Goal: Task Accomplishment & Management: Manage account settings

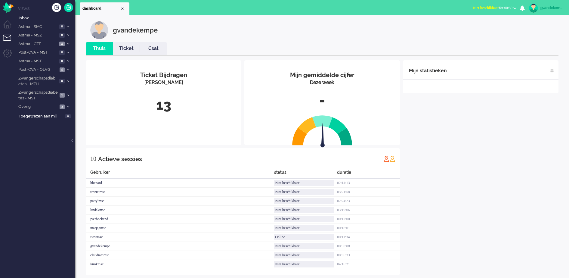
click at [514, 7] on button "Niet beschikbaar for 00:30" at bounding box center [494, 8] width 51 height 9
click at [471, 26] on label "Online" at bounding box center [491, 26] width 48 height 5
click at [474, 204] on div "Mijn statistieken + Statistieken toevoegen Bel tijd (gemiddelde dag) Wrapup tij…" at bounding box center [480, 167] width 155 height 214
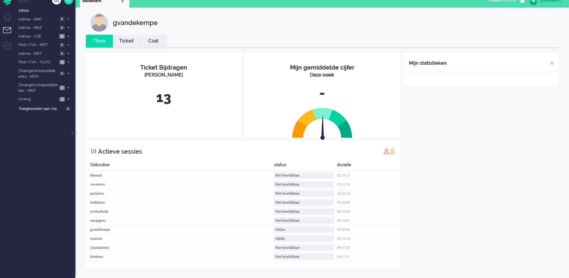
click at [495, 156] on div "Mijn statistieken + Statistieken toevoegen Bel tijd (gemiddelde dag) Wrapup tij…" at bounding box center [480, 160] width 155 height 214
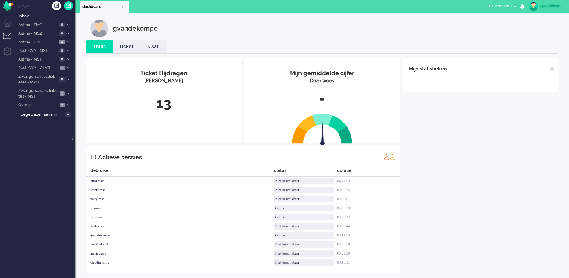
scroll to position [0, 0]
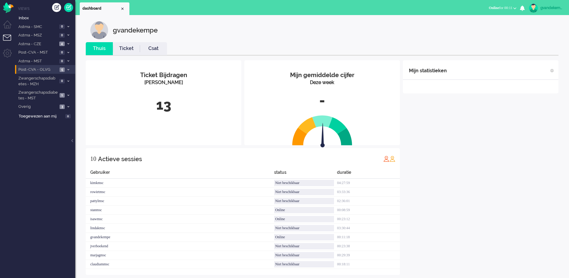
click at [68, 69] on icon at bounding box center [68, 70] width 2 height 2
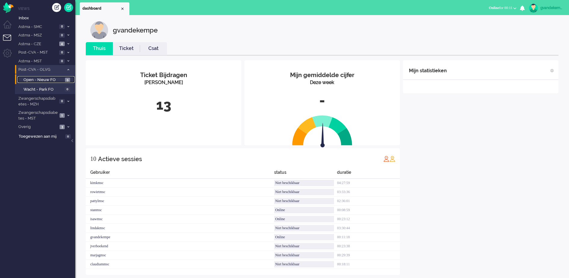
click at [62, 78] on span "Open - Nieuw FO" at bounding box center [43, 80] width 40 height 6
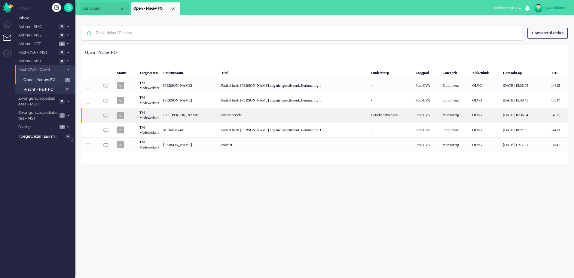
click at [219, 113] on div "E.C. [PERSON_NAME]" at bounding box center [190, 115] width 58 height 15
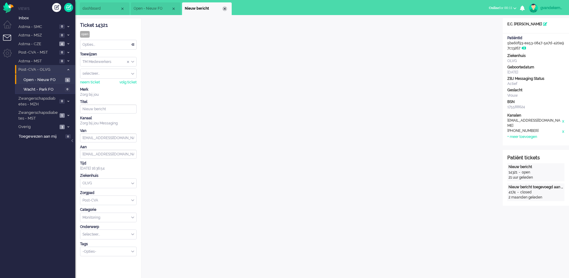
click at [224, 8] on div "Close tab" at bounding box center [224, 8] width 5 height 5
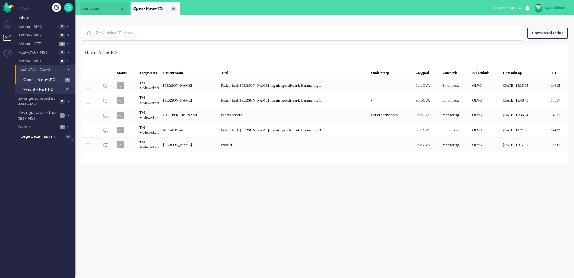
click at [171, 9] on div "Close tab" at bounding box center [173, 8] width 5 height 5
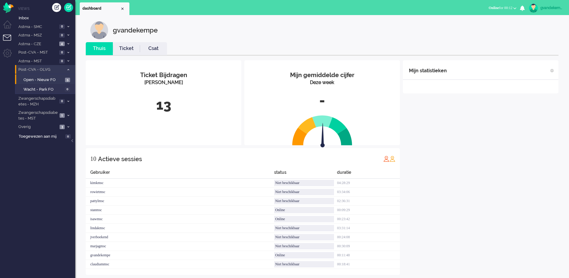
click at [518, 150] on div "Mijn statistieken + Statistieken toevoegen Bel tijd (gemiddelde dag) Wrapup tij…" at bounding box center [480, 167] width 155 height 214
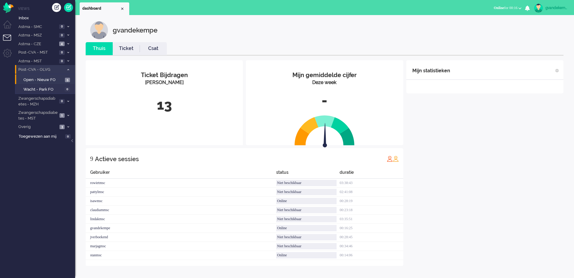
click at [501, 138] on div "Mijn statistieken + Statistieken toevoegen Bel tijd (gemiddelde dag) Wrapup tij…" at bounding box center [484, 162] width 157 height 205
click at [486, 140] on div "Mijn statistieken + Statistieken toevoegen Bel tijd (gemiddelde dag) Wrapup tij…" at bounding box center [484, 162] width 157 height 205
click at [468, 159] on div "Mijn statistieken + Statistieken toevoegen Bel tijd (gemiddelde dag) Wrapup tij…" at bounding box center [484, 162] width 157 height 205
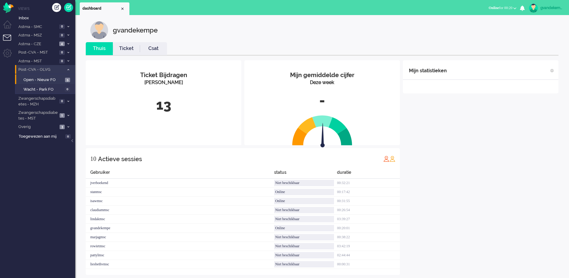
click at [490, 153] on div "Mijn statistieken + Statistieken toevoegen Bel tijd (gemiddelde dag) Wrapup tij…" at bounding box center [480, 167] width 155 height 214
click at [67, 126] on icon at bounding box center [68, 127] width 2 height 2
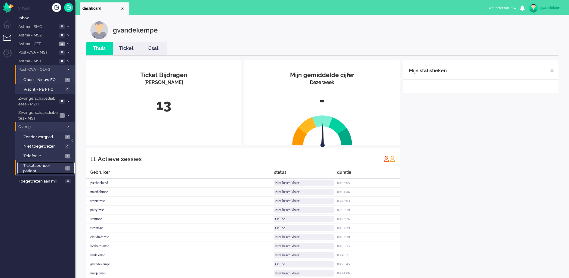
click at [64, 168] on link "Tickets zonder patient 1" at bounding box center [45, 168] width 57 height 12
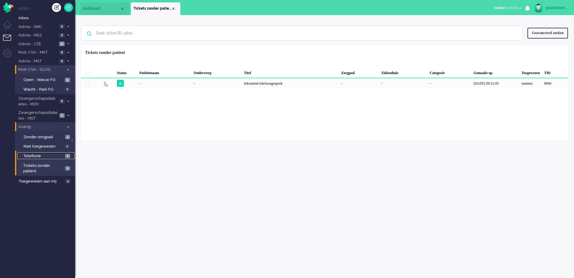
click at [65, 155] on span "1" at bounding box center [67, 156] width 5 height 5
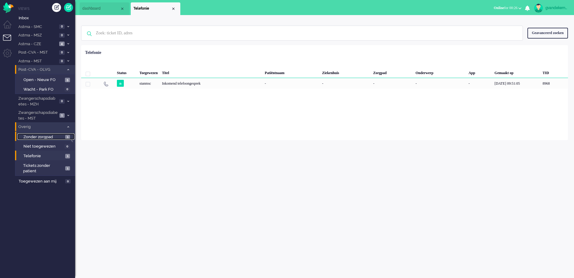
click at [63, 137] on span "Zonder zorgpad" at bounding box center [43, 137] width 40 height 6
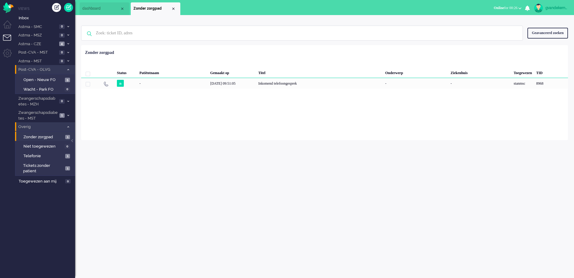
click at [68, 127] on icon at bounding box center [68, 127] width 2 height 2
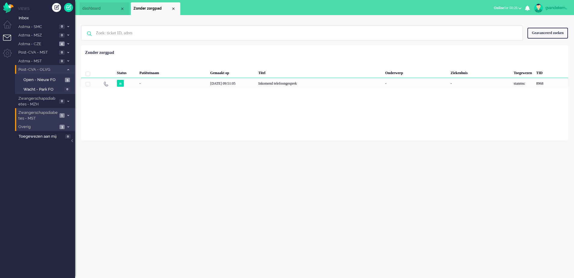
click at [68, 115] on icon at bounding box center [68, 115] width 2 height 2
click at [63, 128] on span "Open - Nieuw FO" at bounding box center [43, 128] width 40 height 6
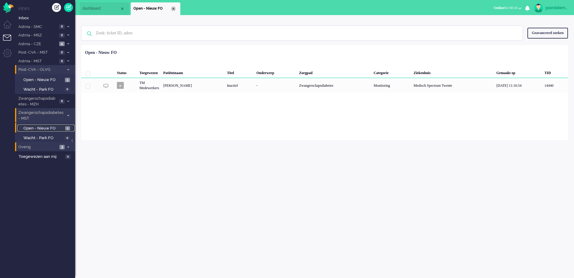
click at [173, 8] on div "Close tab" at bounding box center [173, 8] width 5 height 5
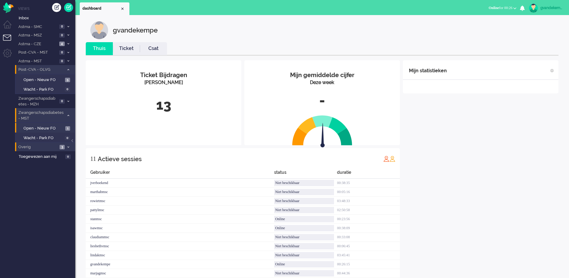
click at [68, 115] on icon at bounding box center [68, 115] width 2 height 2
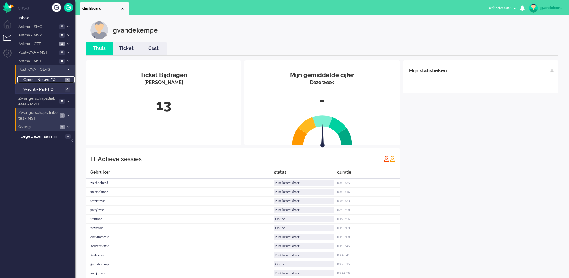
click at [68, 80] on span "5" at bounding box center [67, 80] width 5 height 5
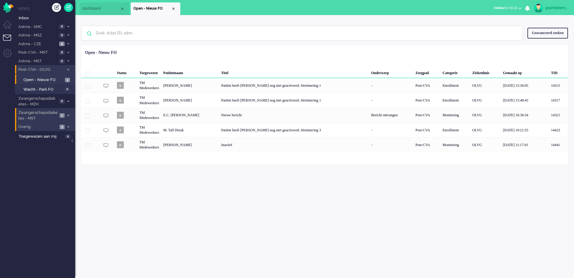
click at [67, 70] on span at bounding box center [68, 69] width 5 height 3
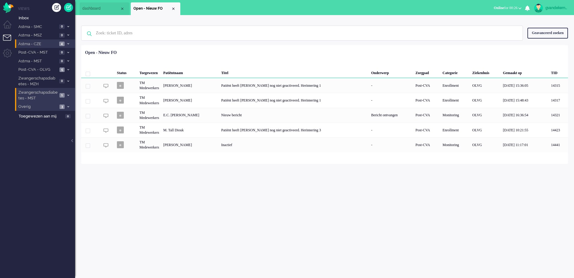
click at [67, 44] on icon at bounding box center [68, 44] width 2 height 2
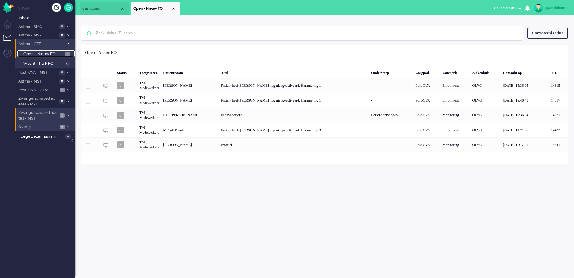
click at [65, 53] on span "4" at bounding box center [67, 54] width 5 height 5
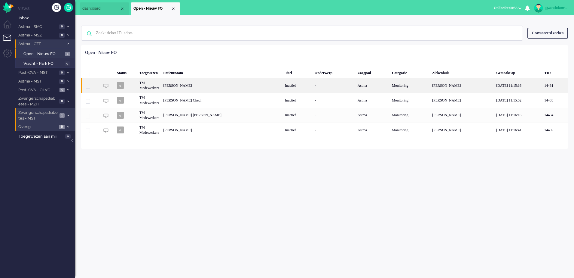
click at [283, 88] on div "Inactief" at bounding box center [298, 85] width 30 height 15
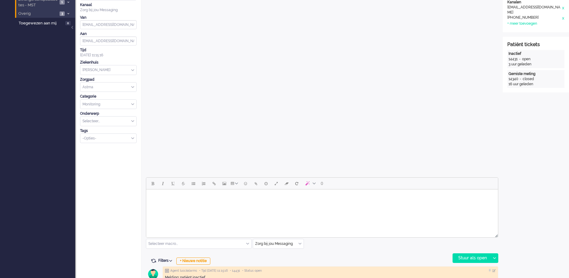
scroll to position [147, 0]
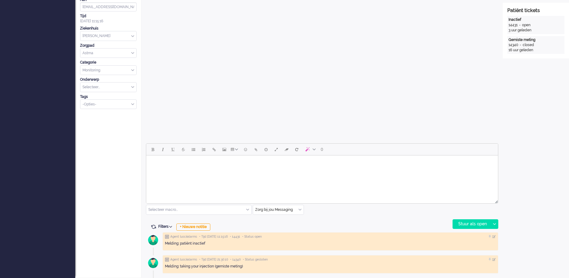
click at [307, 162] on body "Rich Text Area. Press ALT-0 for help." at bounding box center [322, 163] width 347 height 11
paste body "Rich Text Area. Press ALT-0 for help."
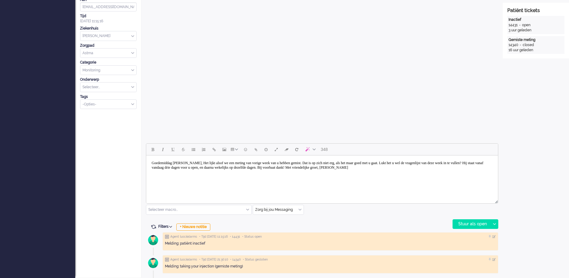
click at [206, 160] on body "Goedemiddag [PERSON_NAME], Het lijkt alsof we een meting van vorige week van u …" at bounding box center [322, 165] width 347 height 15
drag, startPoint x: 207, startPoint y: 161, endPoint x: 183, endPoint y: 162, distance: 23.5
click at [183, 162] on body "Goedemiddag [PERSON_NAME], Het lijkt alsof we een meting van vorige week van u …" at bounding box center [322, 165] width 347 height 15
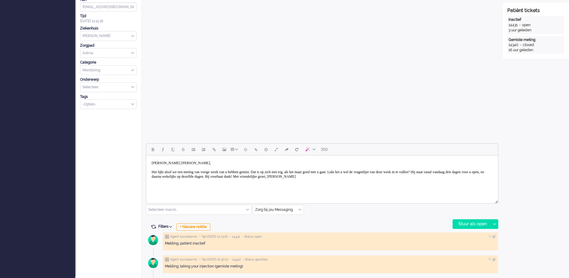
click at [186, 171] on body "Goedemiddag [PERSON_NAME], Het lijkt alsof we een meting van vorige week van u …" at bounding box center [322, 170] width 347 height 24
click at [212, 171] on body "Goedemiddag [PERSON_NAME], Het lijkt alsof we de meting van vorige week van u h…" at bounding box center [322, 170] width 347 height 24
click at [264, 172] on body "[PERSON_NAME] [PERSON_NAME], Het lijkt alsof we de meting van de afgelopen twee…" at bounding box center [322, 170] width 347 height 24
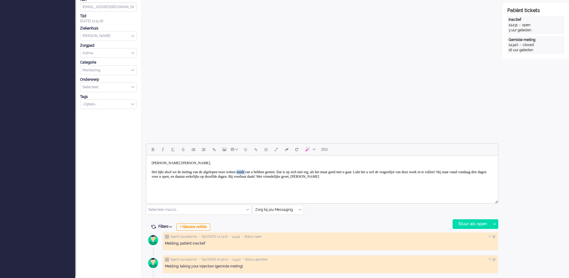
click at [264, 172] on body "[PERSON_NAME] [PERSON_NAME], Het lijkt alsof we de meting van de afgelopen twee…" at bounding box center [322, 170] width 347 height 24
drag, startPoint x: 165, startPoint y: 177, endPoint x: 208, endPoint y: 176, distance: 42.7
click at [208, 176] on body "[PERSON_NAME] [PERSON_NAME], Het lijkt alsof we de meting van de afgelopen twee…" at bounding box center [322, 170] width 347 height 24
drag, startPoint x: 309, startPoint y: 177, endPoint x: 386, endPoint y: 175, distance: 76.7
click at [386, 175] on body "[PERSON_NAME] [PERSON_NAME], Het lijkt alsof we de meting van de afgelopen twee…" at bounding box center [322, 170] width 347 height 24
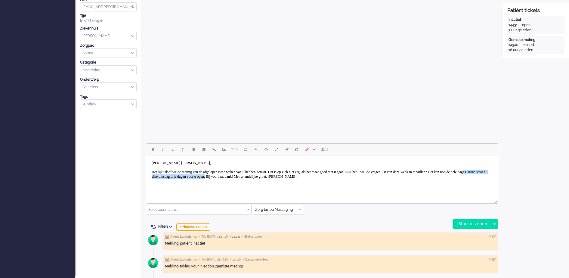
drag, startPoint x: 310, startPoint y: 176, endPoint x: 210, endPoint y: 179, distance: 100.8
click at [210, 179] on body "[PERSON_NAME] [PERSON_NAME], Het lijkt alsof we de meting van de afgelopen twee…" at bounding box center [322, 170] width 347 height 24
click at [247, 174] on body "[PERSON_NAME] [PERSON_NAME], Het lijkt alsof we de meting van de afgelopen twee…" at bounding box center [322, 170] width 347 height 24
click at [398, 172] on body "[PERSON_NAME] [PERSON_NAME], Het lijkt alsof we de meting van de afgelopen twee…" at bounding box center [322, 172] width 347 height 29
click at [212, 176] on body "[PERSON_NAME] [PERSON_NAME], Het lijkt alsof we de meting van de afgelopen twee…" at bounding box center [322, 172] width 347 height 29
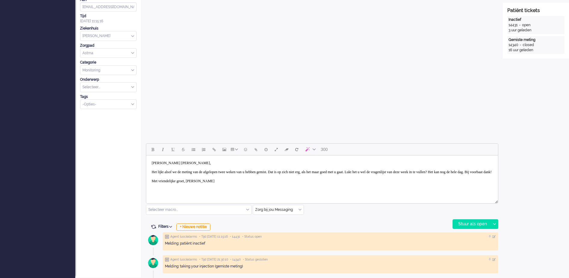
click at [397, 171] on body "[PERSON_NAME] [PERSON_NAME], Het lijkt alsof we de meting van de afgelopen twee…" at bounding box center [322, 172] width 347 height 29
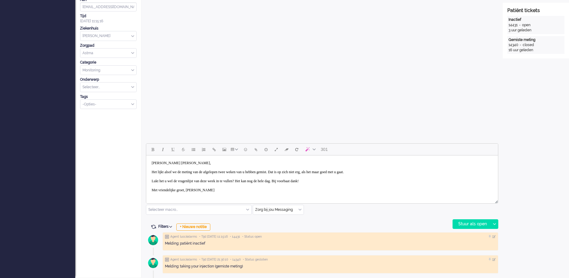
click at [193, 191] on body "[PERSON_NAME] [PERSON_NAME], Het lijkt alsof we de meting van de afgelopen twee…" at bounding box center [322, 177] width 347 height 38
click at [477, 222] on div "Stuur als open" at bounding box center [471, 223] width 38 height 9
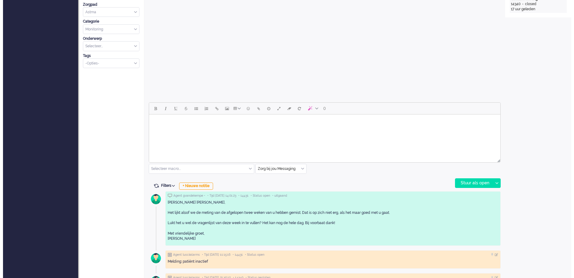
scroll to position [0, 0]
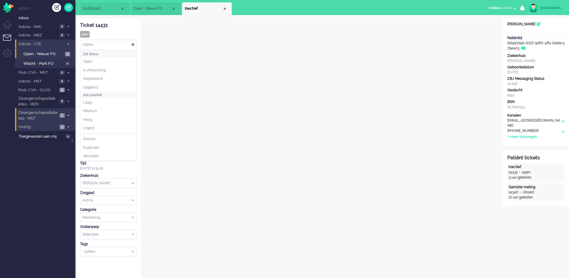
click at [133, 44] on div "Opties..." at bounding box center [108, 44] width 56 height 9
click at [108, 86] on li "Opgelost" at bounding box center [108, 87] width 56 height 9
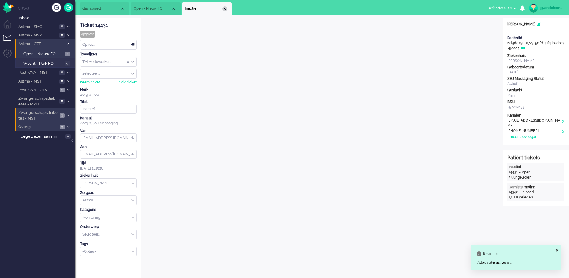
click at [225, 8] on div "Close tab" at bounding box center [224, 8] width 5 height 5
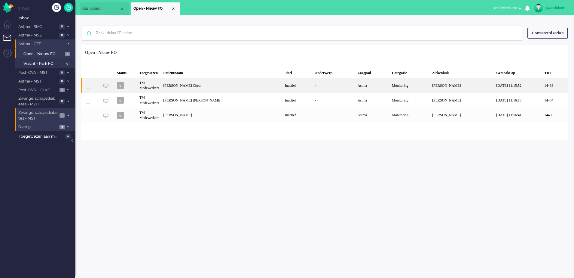
click at [275, 85] on div "[PERSON_NAME] Chedi" at bounding box center [222, 85] width 122 height 15
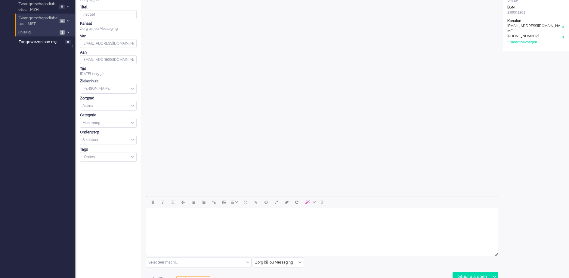
scroll to position [124, 0]
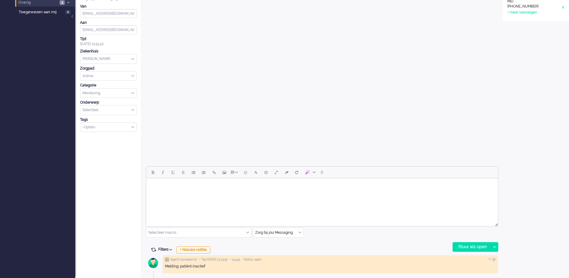
click at [189, 186] on body "Rich Text Area. Press ALT-0 for help." at bounding box center [322, 185] width 347 height 11
paste body "Rich Text Area. Press ALT-0 for help."
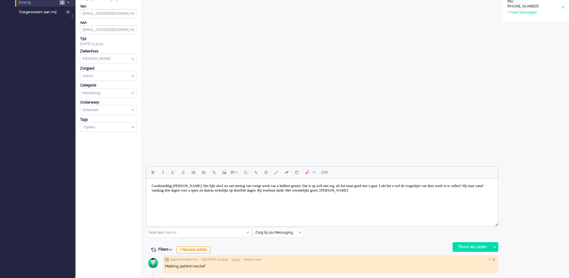
click at [198, 186] on body "Goedemiddag [PERSON_NAME], Het lijkt alsof we een meting van vorige week van u …" at bounding box center [322, 187] width 347 height 15
click at [208, 184] on body "Goedemiddag mevrouw [PERSON_NAME], Het lijkt alsof we een meting van vorige wee…" at bounding box center [322, 187] width 347 height 15
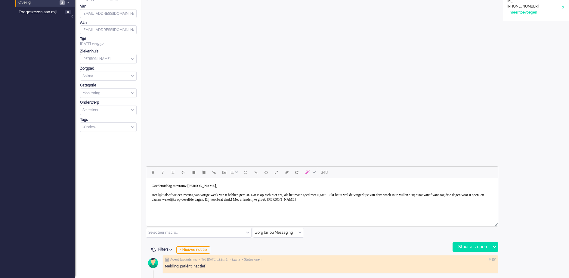
click at [185, 194] on body "Goedemiddag mevrouw [PERSON_NAME], Het lijkt alsof we een meting van vorige wee…" at bounding box center [322, 192] width 347 height 24
click at [201, 193] on body "Goedemiddag mevrouw [PERSON_NAME], Het lijkt alsof we de meting van vorige week…" at bounding box center [322, 192] width 347 height 24
click at [218, 195] on body "Goedemiddag mevrouw [PERSON_NAME], Het lijkt alsof we de metingen van vorige we…" at bounding box center [322, 192] width 347 height 24
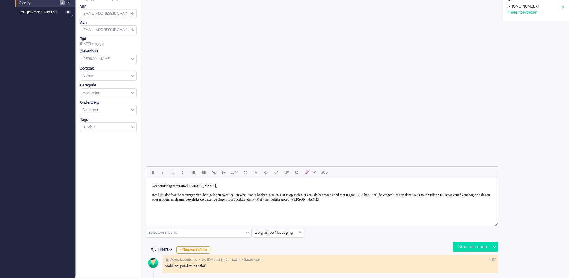
click at [268, 195] on body "Goedemiddag mevrouw [PERSON_NAME], Het lijkt alsof we de metingen van de afgelo…" at bounding box center [322, 192] width 347 height 24
drag, startPoint x: 166, startPoint y: 200, endPoint x: 325, endPoint y: 202, distance: 158.8
click at [325, 202] on body "Goedemiddag mevrouw [PERSON_NAME], Het lijkt alsof we de metingen van de afgelo…" at bounding box center [322, 192] width 347 height 24
click at [250, 200] on body "Goedemiddag mevrouw [PERSON_NAME], Het lijkt alsof we de metingen van de afgelo…" at bounding box center [322, 192] width 347 height 24
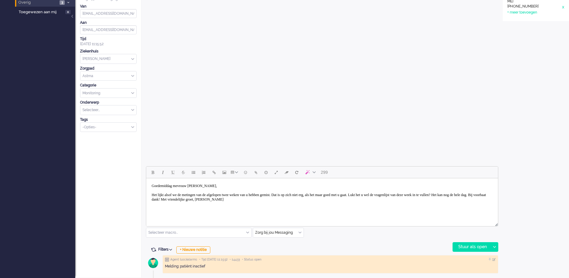
click at [248, 201] on body "Goedemiddag mevrouw [PERSON_NAME], Het lijkt alsof we de metingen van de afgelo…" at bounding box center [322, 192] width 347 height 24
click at [193, 207] on body "Goedemiddag mevrouw [PERSON_NAME], Het lijkt alsof we de metingen van de afgelo…" at bounding box center [322, 196] width 347 height 33
click at [402, 196] on body "Goedemiddag mevrouw [PERSON_NAME], Het lijkt alsof we de metingen van de afgelo…" at bounding box center [322, 199] width 347 height 38
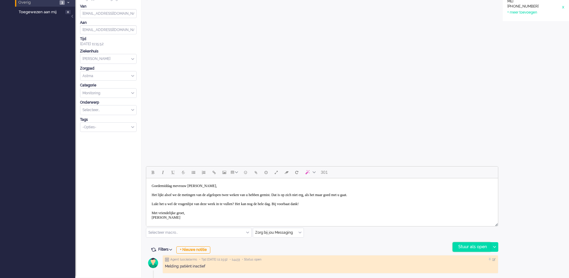
click at [469, 246] on div "Stuur als open" at bounding box center [471, 246] width 38 height 9
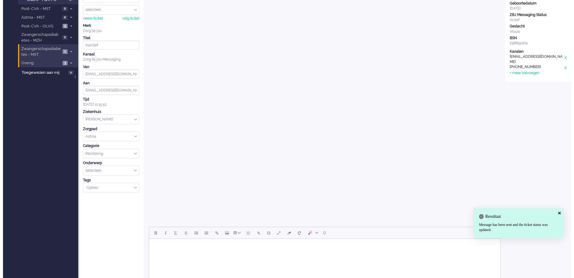
scroll to position [0, 0]
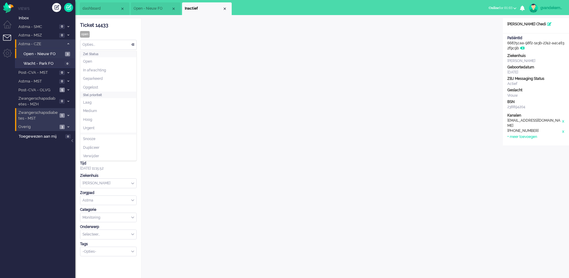
click at [133, 44] on div "Opties..." at bounding box center [108, 44] width 56 height 9
click at [102, 85] on li "Opgelost" at bounding box center [108, 87] width 56 height 9
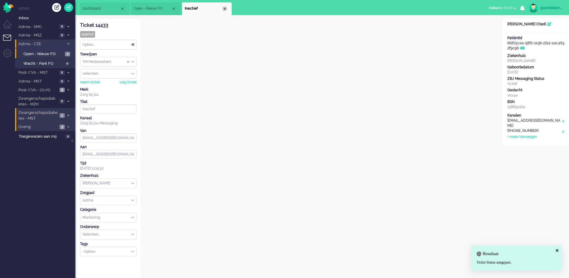
click at [224, 7] on div "Close tab" at bounding box center [224, 8] width 5 height 5
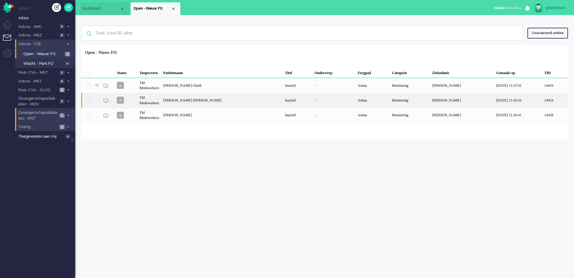
click at [320, 99] on div "-" at bounding box center [334, 100] width 43 height 15
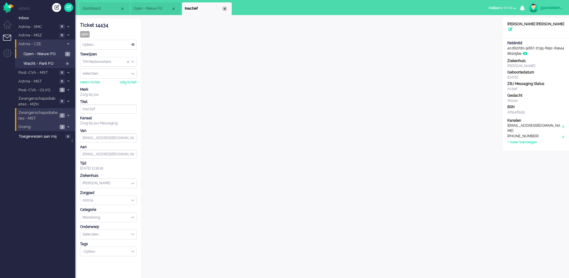
click at [225, 7] on div "Close tab" at bounding box center [224, 8] width 5 height 5
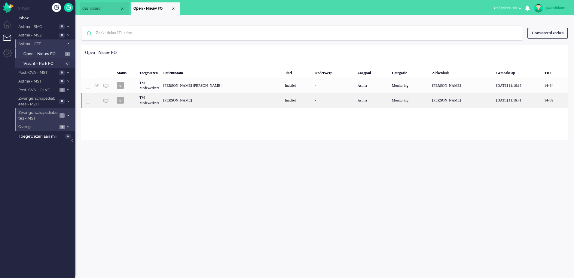
click at [216, 99] on div "[PERSON_NAME]" at bounding box center [222, 100] width 122 height 15
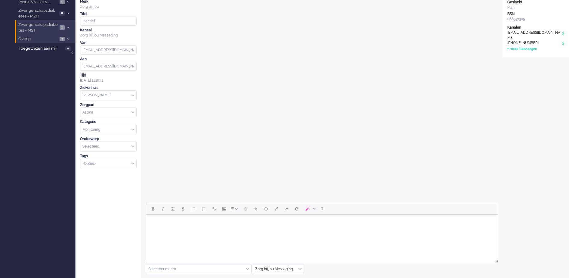
scroll to position [124, 0]
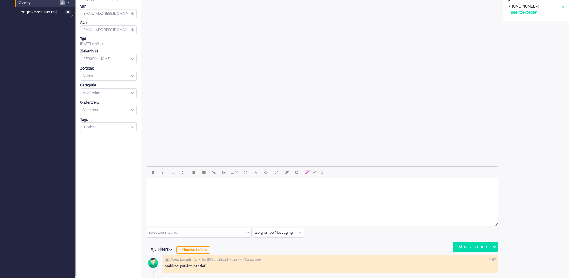
click at [232, 188] on body "Rich Text Area. Press ALT-0 for help." at bounding box center [322, 185] width 347 height 11
paste body "Rich Text Area. Press ALT-0 for help."
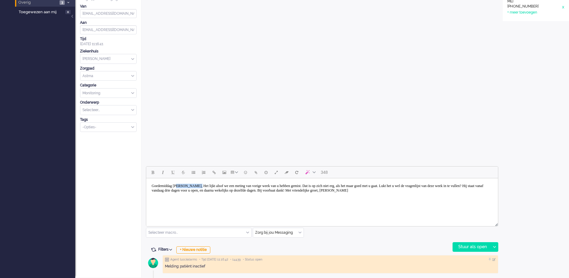
drag, startPoint x: 184, startPoint y: 186, endPoint x: 207, endPoint y: 186, distance: 23.5
click at [207, 186] on body "Goedemiddag [PERSON_NAME], Het lijkt alsof we een meting van vorige week van u …" at bounding box center [322, 187] width 347 height 15
click at [209, 184] on body "[PERSON_NAME] [PERSON_NAME], Het lijkt alsof we een meting van vorige week van …" at bounding box center [322, 187] width 347 height 15
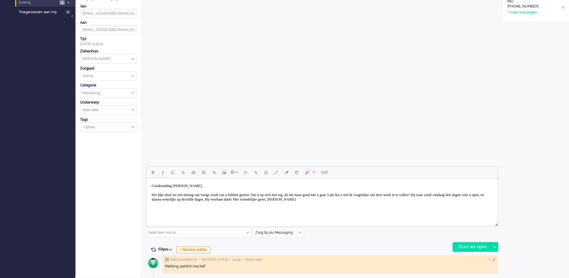
click at [375, 194] on body "[PERSON_NAME] [PERSON_NAME], Het lijkt alsof we een meting van vorige week van …" at bounding box center [322, 192] width 347 height 24
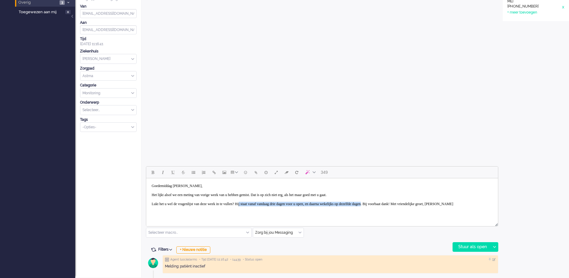
drag, startPoint x: 259, startPoint y: 204, endPoint x: 415, endPoint y: 204, distance: 155.7
click at [415, 204] on body "[PERSON_NAME] [PERSON_NAME], Het lijkt alsof we een meting van vorige week van …" at bounding box center [322, 194] width 347 height 29
click at [338, 203] on body "[PERSON_NAME] [PERSON_NAME], Het lijkt alsof we een meting van vorige week van …" at bounding box center [322, 194] width 347 height 29
click at [194, 213] on body "[PERSON_NAME] [PERSON_NAME], Het lijkt alsof we een meting van vorige week van …" at bounding box center [322, 199] width 347 height 38
click at [187, 195] on body "[PERSON_NAME] [PERSON_NAME], Het lijkt alsof we een meting van vorige week van …" at bounding box center [322, 201] width 347 height 42
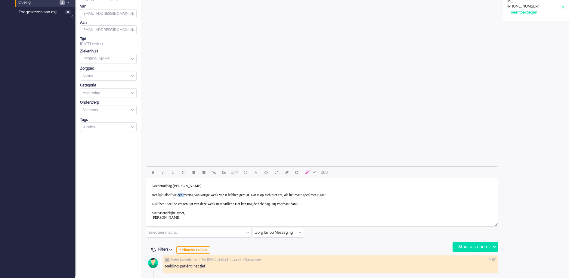
click at [187, 195] on body "[PERSON_NAME] [PERSON_NAME], Het lijkt alsof we een meting van vorige week van …" at bounding box center [322, 201] width 347 height 42
drag, startPoint x: 209, startPoint y: 196, endPoint x: 233, endPoint y: 193, distance: 24.2
click at [233, 193] on body "Goedemiddag [PERSON_NAME], Het lijkt alsof we de meting van vorige week van u h…" at bounding box center [322, 201] width 347 height 42
click at [479, 244] on div "Stuur als open" at bounding box center [471, 246] width 38 height 9
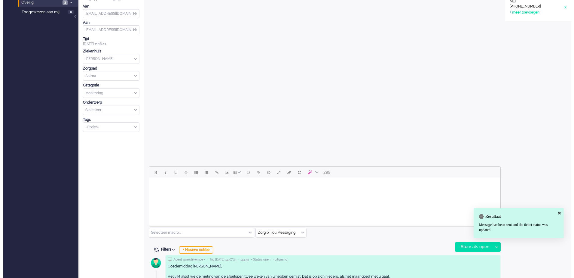
scroll to position [0, 0]
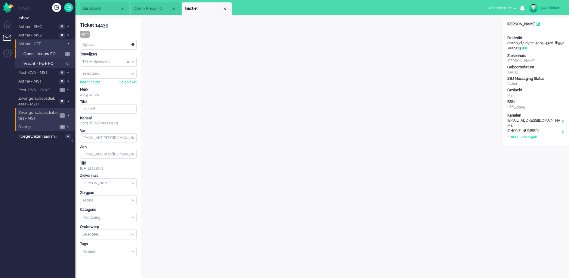
click at [132, 44] on div "Opties..." at bounding box center [108, 44] width 56 height 9
click at [115, 85] on li "Opgelost" at bounding box center [108, 87] width 56 height 9
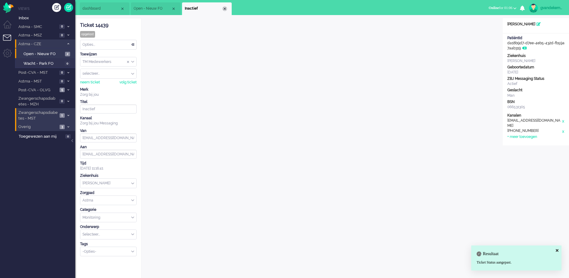
click at [224, 8] on div "Close tab" at bounding box center [224, 8] width 5 height 5
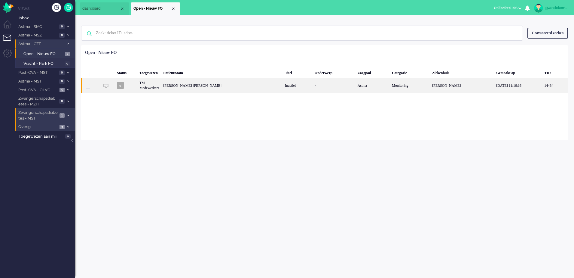
click at [286, 89] on div "Inactief" at bounding box center [298, 85] width 30 height 15
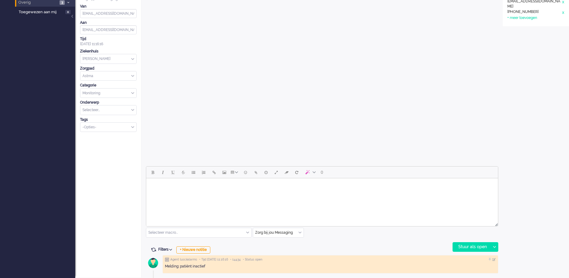
scroll to position [18, 0]
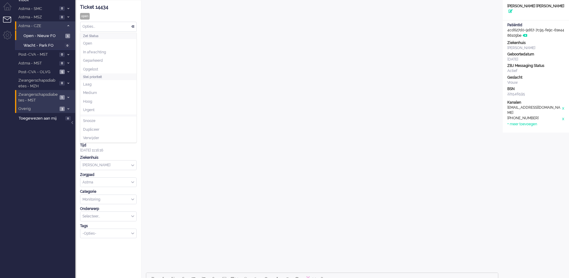
click at [133, 27] on div "Opties..." at bounding box center [108, 26] width 56 height 9
click at [106, 68] on li "Opgelost" at bounding box center [108, 69] width 56 height 9
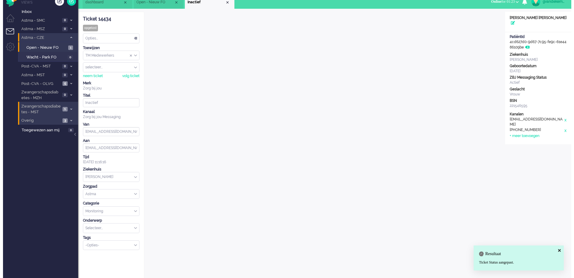
scroll to position [0, 0]
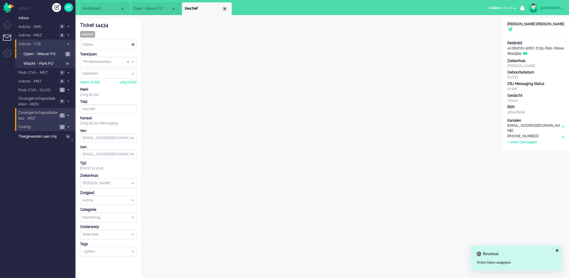
click at [225, 9] on div "Close tab" at bounding box center [224, 8] width 5 height 5
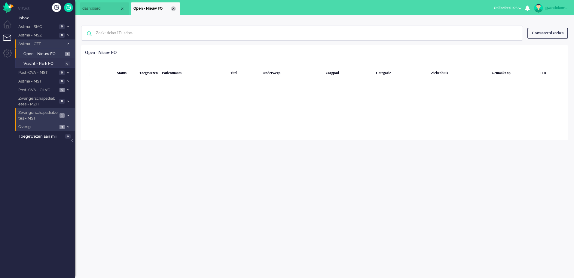
click at [173, 8] on div "Close tab" at bounding box center [173, 8] width 5 height 5
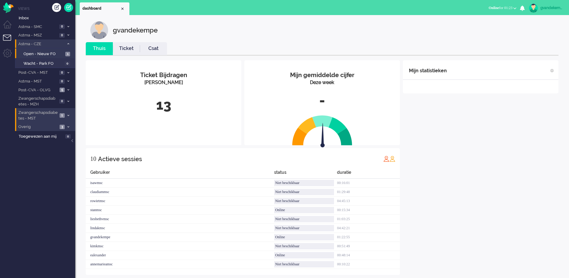
click at [69, 44] on icon at bounding box center [68, 44] width 2 height 2
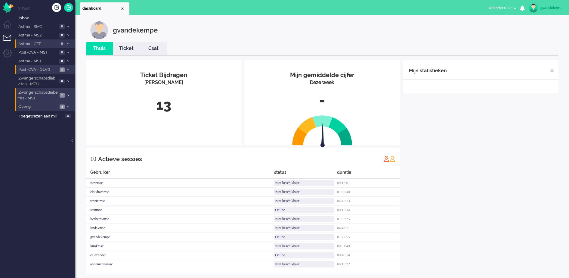
click at [69, 69] on icon at bounding box center [68, 70] width 2 height 2
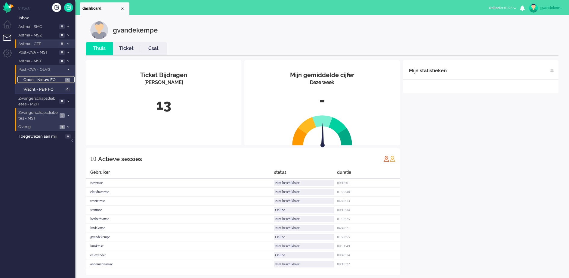
click at [57, 78] on span "Open - Nieuw FO" at bounding box center [43, 80] width 40 height 6
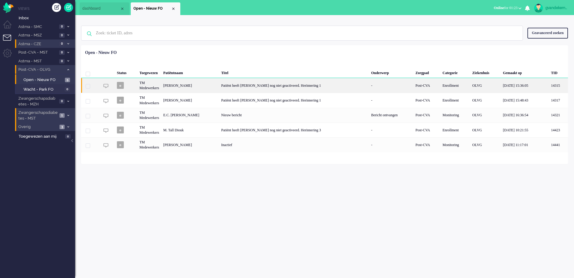
click at [265, 87] on div "Patiënt heeft [PERSON_NAME] nog niet geactiveerd. Herinnering 1" at bounding box center [294, 85] width 150 height 15
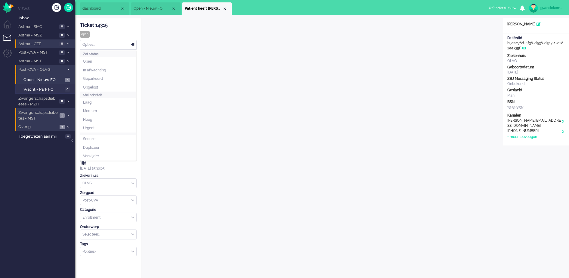
click at [133, 44] on div "Opties..." at bounding box center [108, 44] width 56 height 9
click at [98, 86] on span "Opgelost" at bounding box center [90, 87] width 15 height 5
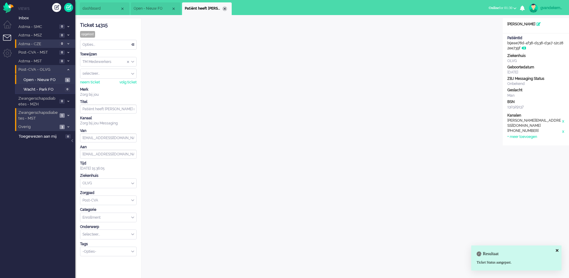
click at [225, 8] on div "Close tab" at bounding box center [224, 8] width 5 height 5
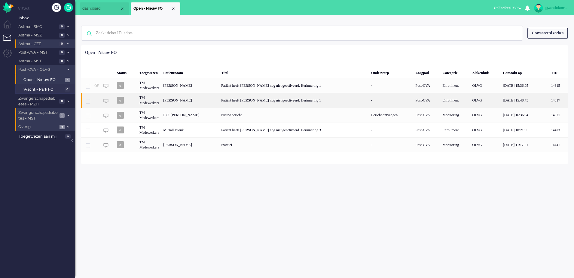
click at [268, 103] on div "Patiënt heeft [PERSON_NAME] nog niet geactiveerd. Herinnering 1" at bounding box center [294, 100] width 150 height 15
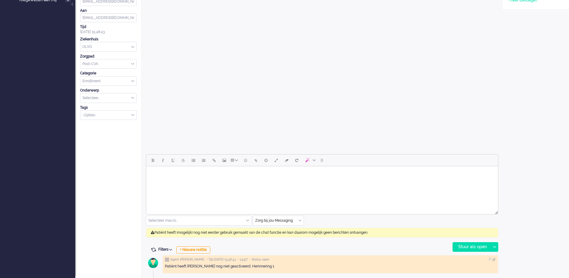
scroll to position [18, 0]
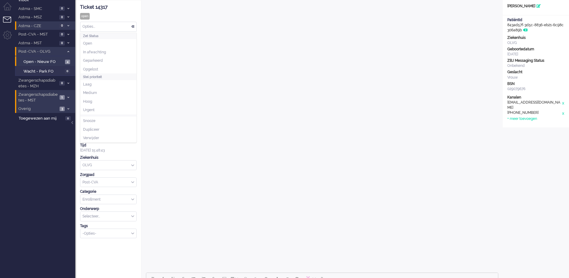
click at [133, 27] on div "Opties..." at bounding box center [108, 26] width 56 height 9
click at [117, 66] on li "Opgelost" at bounding box center [108, 69] width 56 height 9
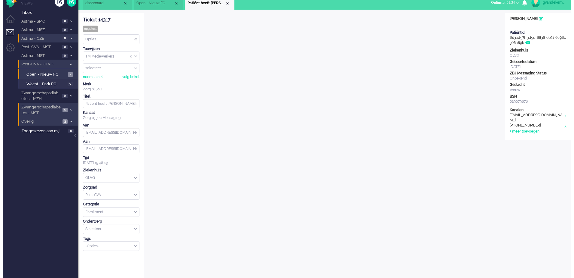
scroll to position [0, 0]
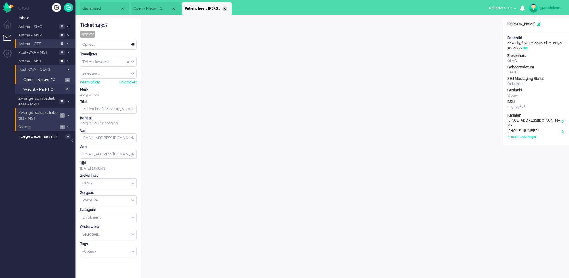
click at [225, 9] on div "Close tab" at bounding box center [224, 8] width 5 height 5
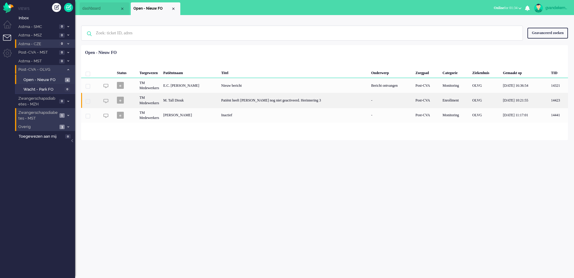
click at [299, 105] on div "Patiënt heeft [PERSON_NAME] nog niet geactiveerd. Herinnering 3" at bounding box center [294, 100] width 150 height 15
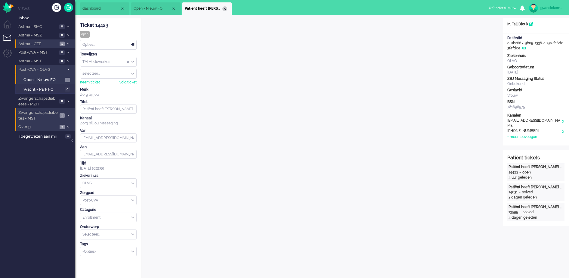
click at [225, 9] on div "Close tab" at bounding box center [224, 8] width 5 height 5
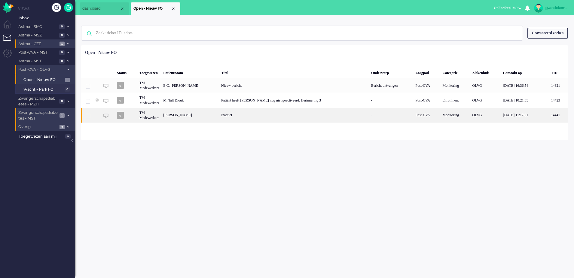
click at [238, 116] on div "Inactief" at bounding box center [294, 115] width 150 height 15
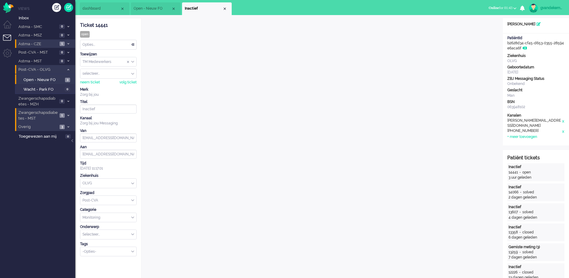
click at [132, 44] on div "Opties..." at bounding box center [108, 44] width 56 height 9
click at [119, 84] on li "Opgelost" at bounding box center [108, 87] width 56 height 9
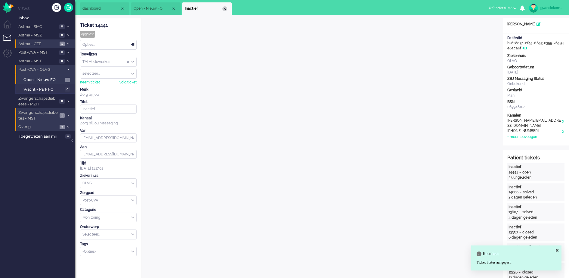
click at [222, 7] on div "Close tab" at bounding box center [224, 8] width 5 height 5
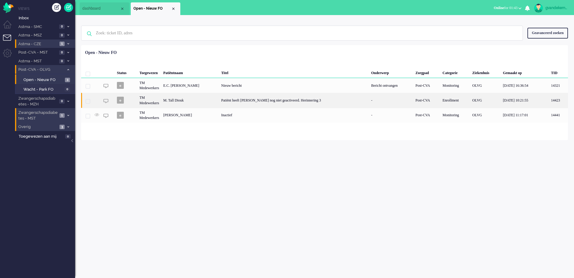
click at [263, 103] on div "Patiënt heeft [PERSON_NAME] nog niet geactiveerd. Herinnering 3" at bounding box center [294, 100] width 150 height 15
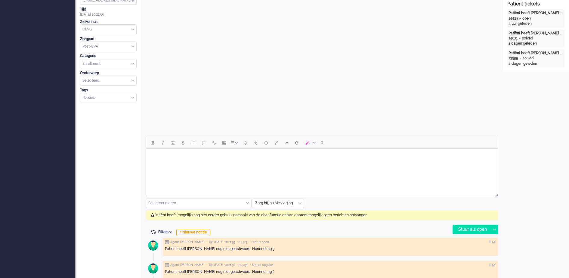
scroll to position [182, 0]
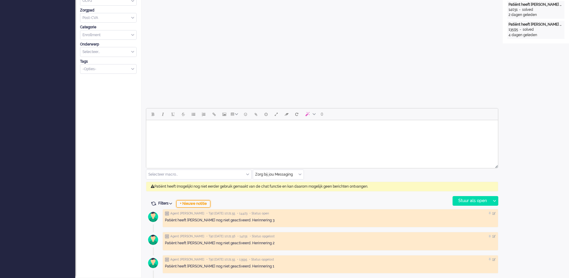
click at [203, 203] on div "+ Nieuwe notitie" at bounding box center [193, 203] width 34 height 7
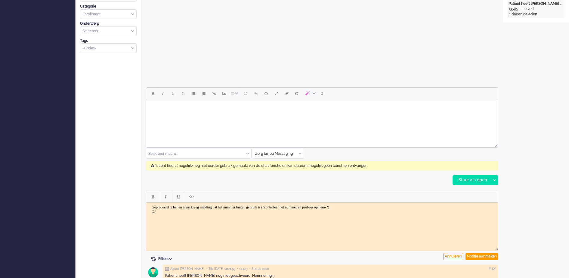
scroll to position [220, 0]
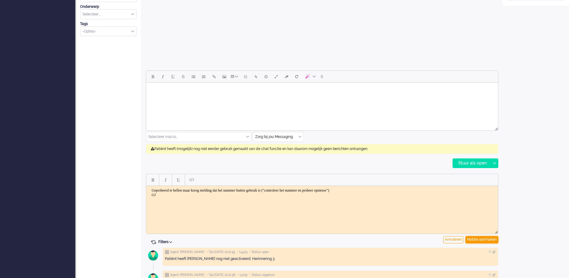
click at [485, 239] on div "Notitie aanmaken" at bounding box center [481, 239] width 33 height 7
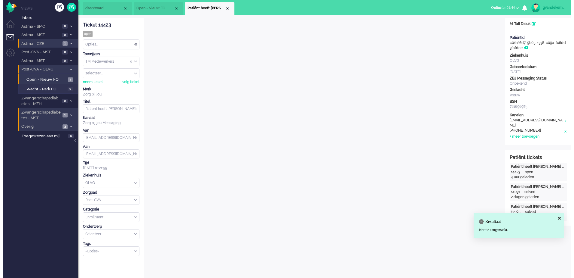
scroll to position [0, 0]
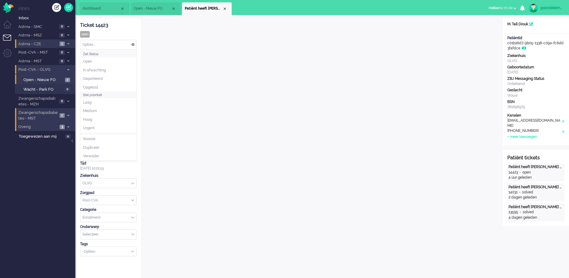
click at [134, 44] on div "Opties..." at bounding box center [108, 44] width 56 height 9
click at [112, 84] on li "Opgelost" at bounding box center [108, 87] width 56 height 9
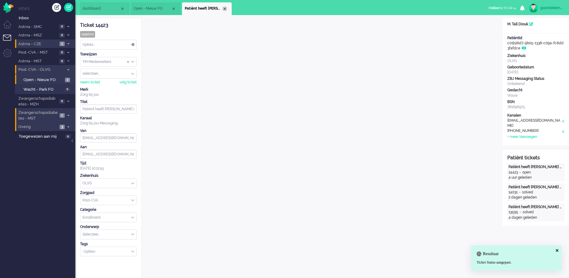
click at [223, 7] on div "Close tab" at bounding box center [224, 8] width 5 height 5
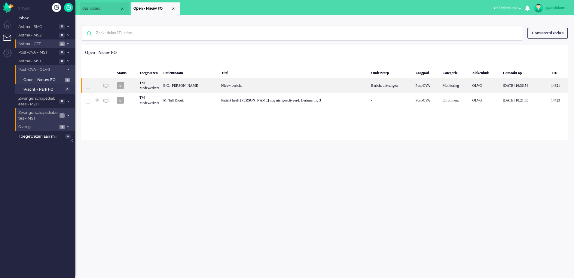
click at [248, 83] on div "Nieuw bericht" at bounding box center [294, 85] width 150 height 15
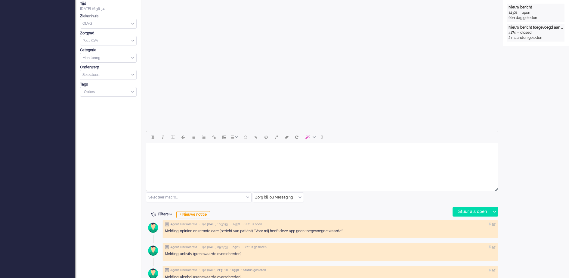
scroll to position [18, 0]
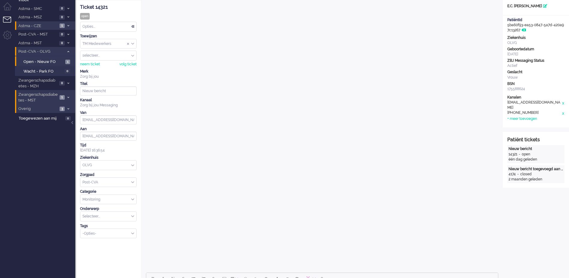
click at [68, 25] on icon at bounding box center [68, 26] width 2 height 2
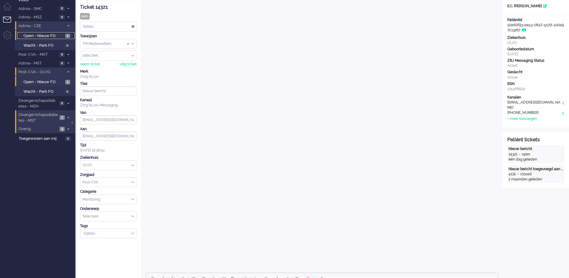
click at [55, 34] on span "Open - Nieuw FO" at bounding box center [43, 36] width 40 height 6
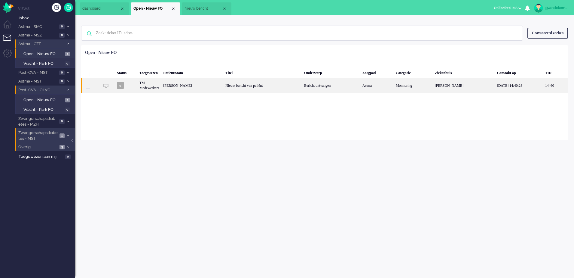
click at [287, 86] on div "Nieuw bericht van patiënt" at bounding box center [262, 85] width 79 height 15
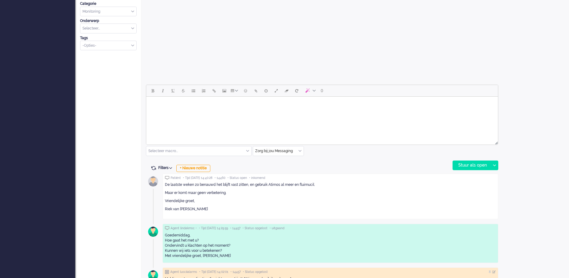
scroll to position [206, 0]
click at [205, 168] on div "+ Nieuwe notitie" at bounding box center [193, 167] width 34 height 7
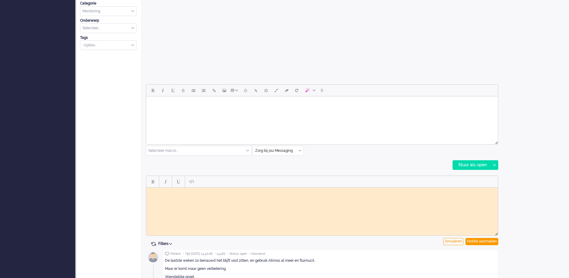
scroll to position [0, 0]
click at [215, 193] on body "Rich Text Area. Press ALT-0 for help." at bounding box center [322, 191] width 347 height 5
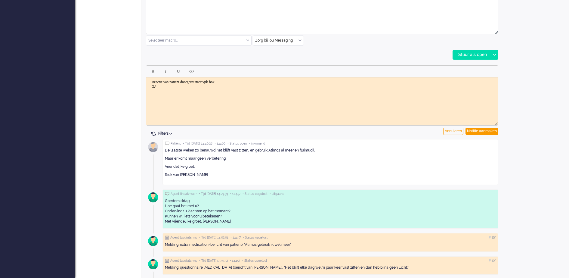
scroll to position [317, 0]
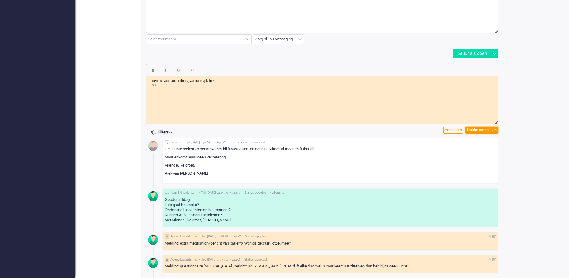
click at [484, 129] on div "Notitie aanmaken" at bounding box center [481, 129] width 33 height 7
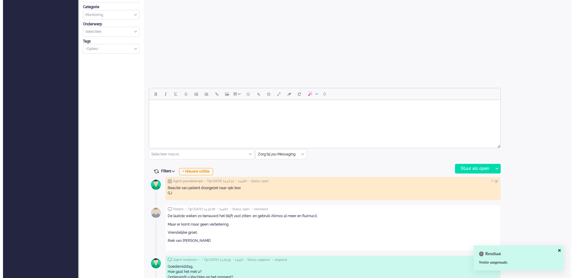
scroll to position [0, 0]
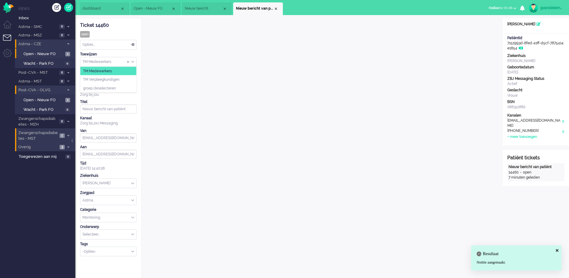
click at [132, 62] on div "TM Medewerkers" at bounding box center [108, 61] width 56 height 9
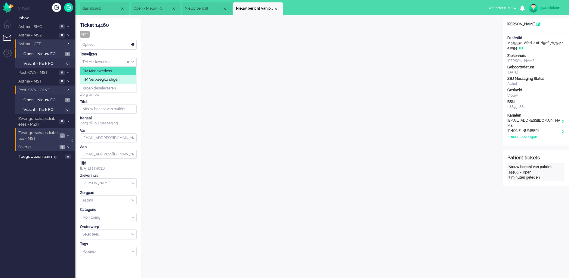
click at [117, 79] on span "TM Verpleegkundigen" at bounding box center [101, 79] width 36 height 5
click at [275, 9] on div "Close tab" at bounding box center [275, 8] width 5 height 5
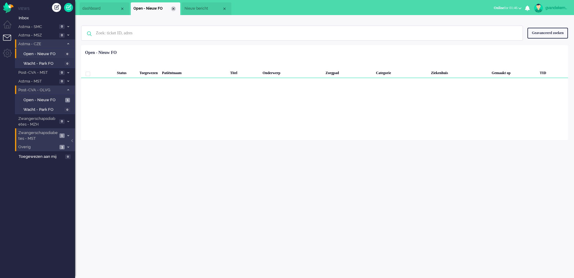
click at [174, 8] on div "Close tab" at bounding box center [173, 8] width 5 height 5
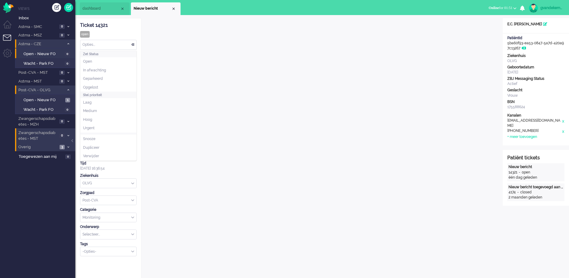
click at [133, 45] on div "Opties..." at bounding box center [108, 44] width 56 height 9
click at [102, 85] on li "Opgelost" at bounding box center [108, 87] width 56 height 9
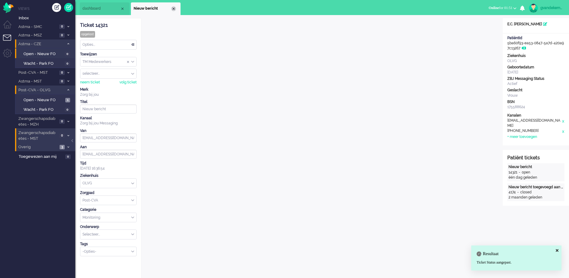
click at [173, 7] on div "Close tab" at bounding box center [173, 8] width 5 height 5
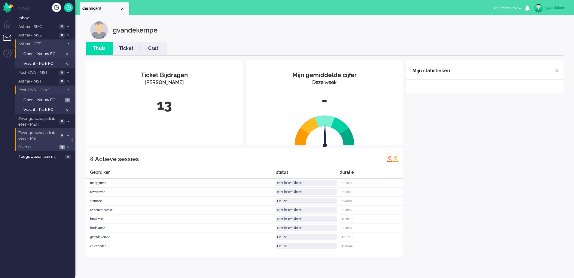
click at [68, 43] on icon at bounding box center [68, 44] width 2 height 2
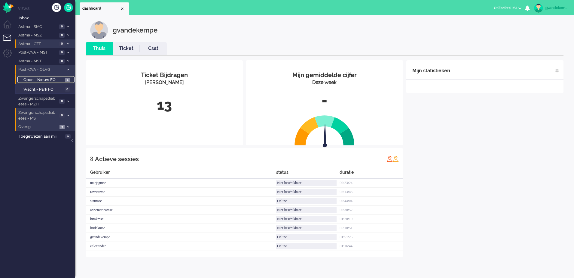
click at [56, 80] on span "Open - Nieuw FO" at bounding box center [43, 80] width 40 height 6
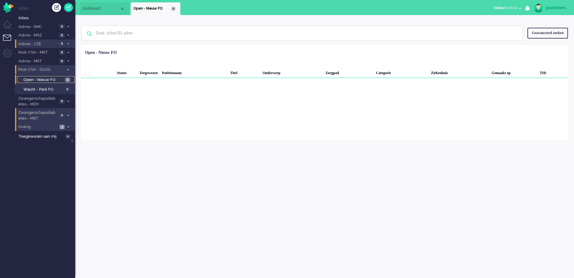
click at [174, 8] on div "Close tab" at bounding box center [173, 8] width 5 height 5
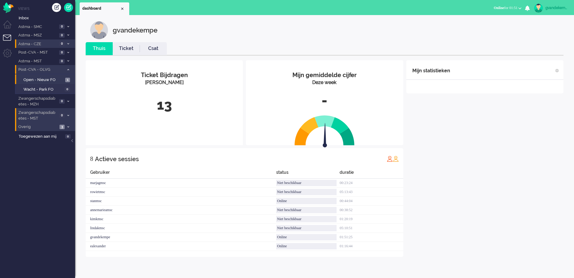
click at [68, 69] on icon at bounding box center [68, 70] width 2 height 2
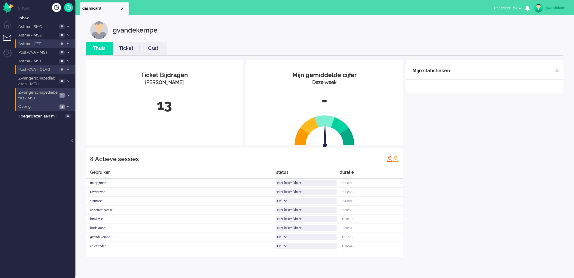
click at [68, 95] on icon at bounding box center [68, 95] width 2 height 2
click at [52, 106] on span "Open - Nieuw FO" at bounding box center [43, 108] width 40 height 6
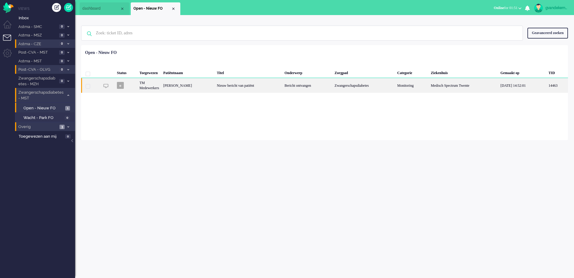
click at [262, 84] on div "Nieuw bericht van patiënt" at bounding box center [249, 85] width 68 height 15
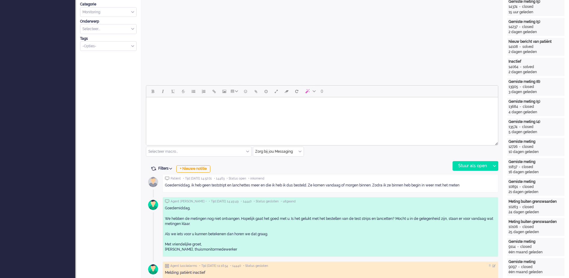
scroll to position [206, 0]
click at [206, 108] on body "Rich Text Area. Press ALT-0 for help." at bounding box center [322, 104] width 347 height 11
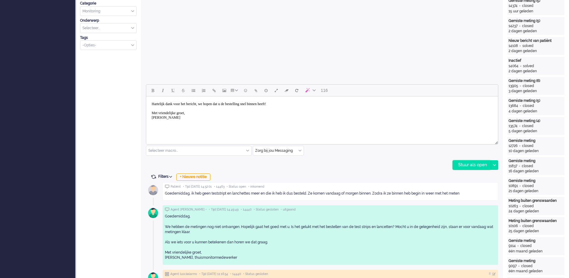
click at [471, 161] on div "Stuur als open" at bounding box center [471, 164] width 38 height 9
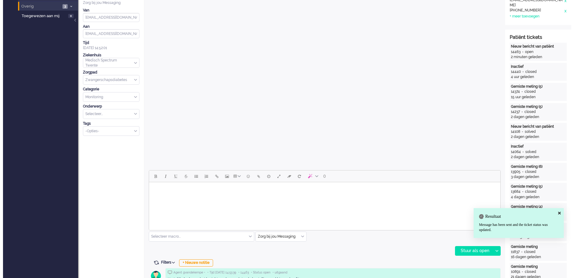
scroll to position [0, 0]
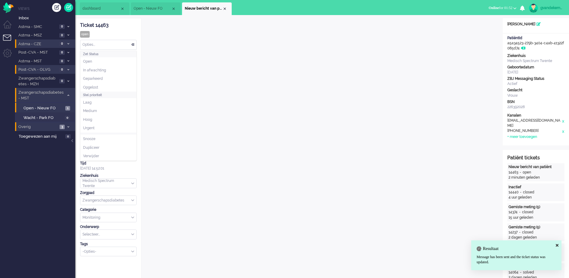
click at [131, 44] on div "Opties..." at bounding box center [108, 44] width 56 height 9
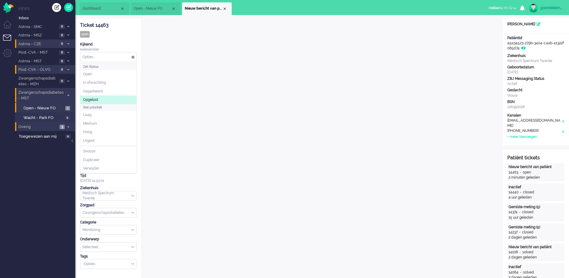
click at [100, 99] on li "Opgelost" at bounding box center [108, 99] width 56 height 9
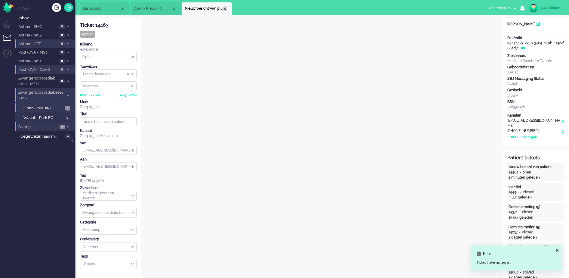
click at [225, 9] on div "Close tab" at bounding box center [224, 8] width 5 height 5
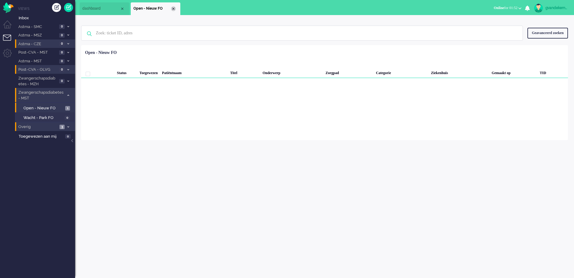
click at [172, 7] on div "Close tab" at bounding box center [173, 8] width 5 height 5
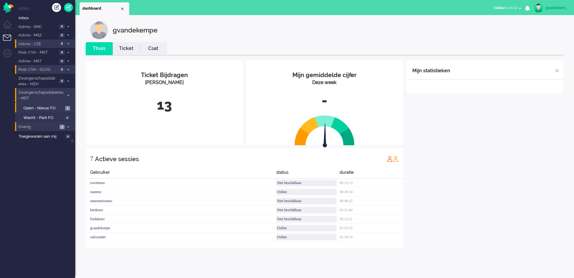
click at [68, 94] on icon at bounding box center [68, 95] width 2 height 2
click at [69, 106] on icon at bounding box center [68, 107] width 2 height 2
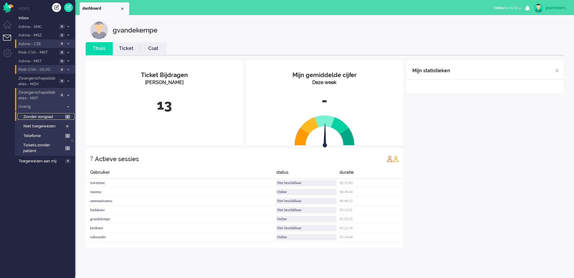
click at [64, 115] on link "Zonder zorgpad 1" at bounding box center [45, 116] width 57 height 7
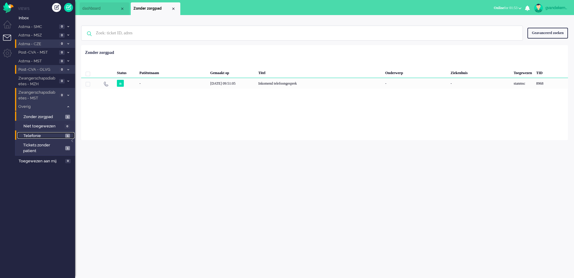
click at [67, 135] on span "1" at bounding box center [67, 135] width 5 height 5
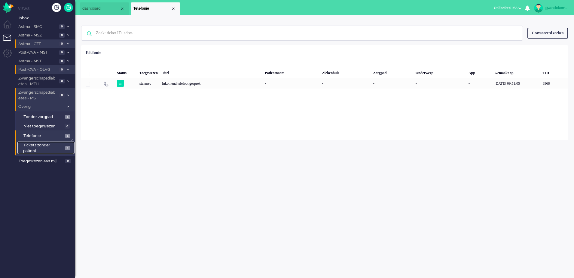
click at [68, 149] on span "1" at bounding box center [67, 148] width 5 height 5
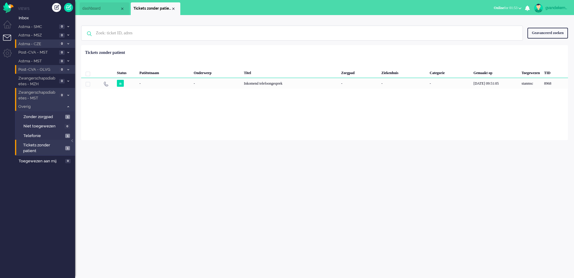
click at [69, 106] on icon at bounding box center [68, 107] width 2 height 2
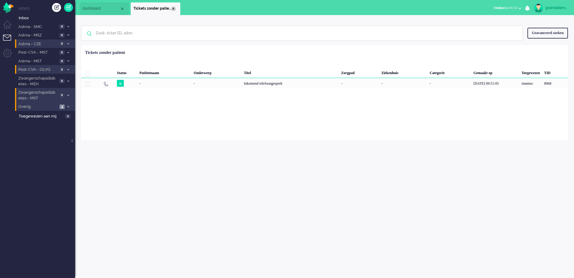
click at [173, 8] on div "Close tab" at bounding box center [173, 8] width 5 height 5
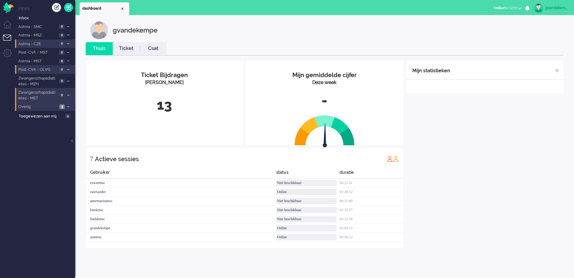
click at [500, 156] on div "Mijn statistieken + Statistieken toevoegen Bel tijd (gemiddelde dag) Wrapup tij…" at bounding box center [484, 153] width 157 height 187
click at [492, 138] on div "Mijn statistieken + Statistieken toevoegen Bel tijd (gemiddelde dag) Wrapup tij…" at bounding box center [484, 158] width 157 height 196
click at [485, 182] on div "Mijn statistieken + Statistieken toevoegen Bel tijd (gemiddelde dag) Wrapup tij…" at bounding box center [484, 162] width 157 height 205
click at [499, 183] on div "Mijn statistieken + Statistieken toevoegen Bel tijd (gemiddelde dag) Wrapup tij…" at bounding box center [484, 158] width 157 height 196
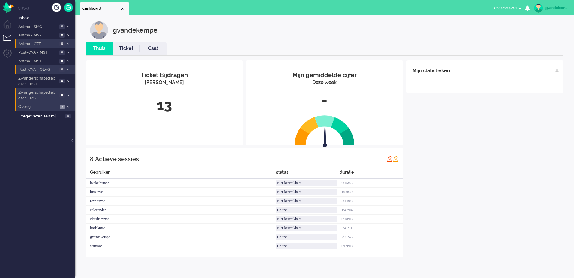
click at [499, 183] on div "Mijn statistieken + Statistieken toevoegen Bel tijd (gemiddelde dag) Wrapup tij…" at bounding box center [484, 158] width 157 height 196
click at [514, 169] on div "Mijn statistieken + Statistieken toevoegen Bel tijd (gemiddelde dag) Wrapup tij…" at bounding box center [484, 158] width 157 height 196
click at [67, 94] on span at bounding box center [68, 95] width 5 height 3
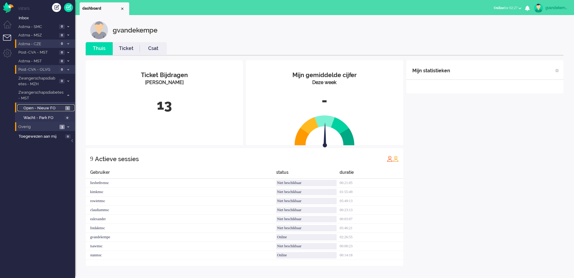
click at [55, 106] on span "Open - Nieuw FO" at bounding box center [43, 108] width 40 height 6
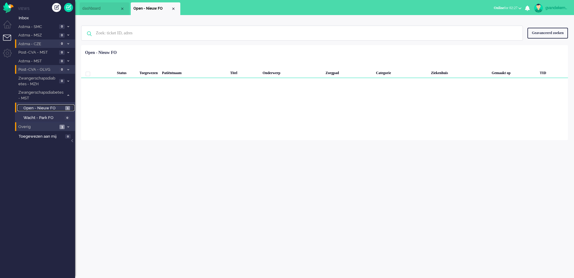
click at [57, 109] on span "Open - Nieuw FO" at bounding box center [43, 108] width 40 height 6
click at [170, 8] on span "Open - Nieuw FO" at bounding box center [152, 8] width 38 height 5
click at [174, 8] on div "Close tab" at bounding box center [173, 8] width 5 height 5
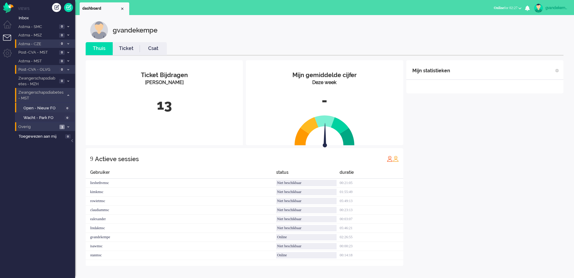
click at [68, 96] on icon at bounding box center [68, 95] width 2 height 2
click at [494, 173] on div "Mijn statistieken + Statistieken toevoegen Bel tijd (gemiddelde dag) Wrapup tij…" at bounding box center [484, 162] width 157 height 205
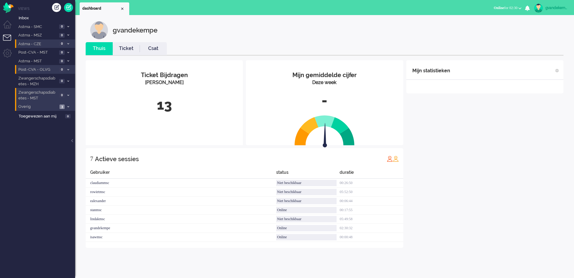
click at [468, 180] on div "Mijn statistieken + Statistieken toevoegen Bel tijd (gemiddelde dag) Wrapup tij…" at bounding box center [484, 153] width 157 height 187
click at [480, 130] on div "Mijn statistieken + Statistieken toevoegen Bel tijd (gemiddelde dag) Wrapup tij…" at bounding box center [484, 153] width 157 height 187
click at [449, 215] on div "Mijn statistieken + Statistieken toevoegen Bel tijd (gemiddelde dag) Wrapup tij…" at bounding box center [484, 153] width 157 height 187
click at [496, 167] on div "Mijn statistieken + Statistieken toevoegen Bel tijd (gemiddelde dag) Wrapup tij…" at bounding box center [484, 153] width 157 height 187
click at [551, 113] on div "Mijn statistieken + Statistieken toevoegen Bel tijd (gemiddelde dag) Wrapup tij…" at bounding box center [484, 153] width 157 height 187
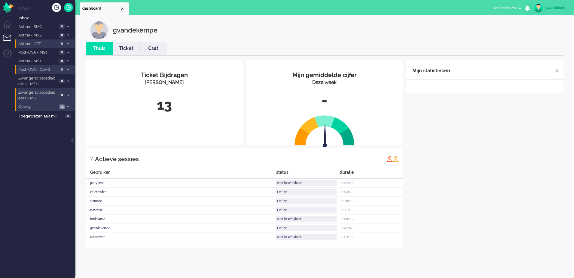
click at [450, 171] on div "Mijn statistieken + Statistieken toevoegen Bel tijd (gemiddelde dag) Wrapup tij…" at bounding box center [484, 153] width 157 height 187
click at [494, 180] on div "Mijn statistieken + Statistieken toevoegen Bel tijd (gemiddelde dag) Wrapup tij…" at bounding box center [484, 153] width 157 height 187
click at [452, 152] on div "Mijn statistieken + Statistieken toevoegen Bel tijd (gemiddelde dag) Wrapup tij…" at bounding box center [484, 153] width 157 height 187
click at [517, 189] on div "Mijn statistieken + Statistieken toevoegen Bel tijd (gemiddelde dag) Wrapup tij…" at bounding box center [484, 153] width 157 height 187
click at [539, 128] on div "Mijn statistieken + Statistieken toevoegen Bel tijd (gemiddelde dag) Wrapup tij…" at bounding box center [484, 158] width 157 height 196
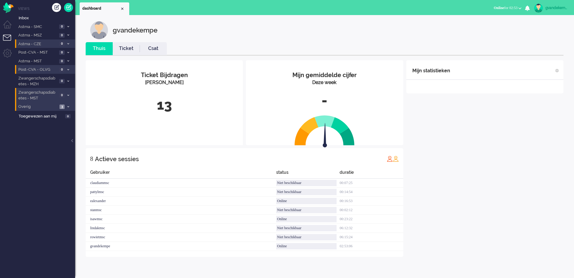
click at [493, 169] on div "Mijn statistieken + Statistieken toevoegen Bel tijd (gemiddelde dag) Wrapup tij…" at bounding box center [484, 158] width 157 height 196
click at [498, 183] on div "Mijn statistieken + Statistieken toevoegen Bel tijd (gemiddelde dag) Wrapup tij…" at bounding box center [484, 158] width 157 height 196
click at [492, 129] on div "Mijn statistieken + Statistieken toevoegen Bel tijd (gemiddelde dag) Wrapup tij…" at bounding box center [484, 158] width 157 height 196
click at [475, 181] on div "Mijn statistieken + Statistieken toevoegen Bel tijd (gemiddelde dag) Wrapup tij…" at bounding box center [484, 158] width 157 height 196
click at [506, 178] on div "Mijn statistieken + Statistieken toevoegen Bel tijd (gemiddelde dag) Wrapup tij…" at bounding box center [484, 158] width 157 height 196
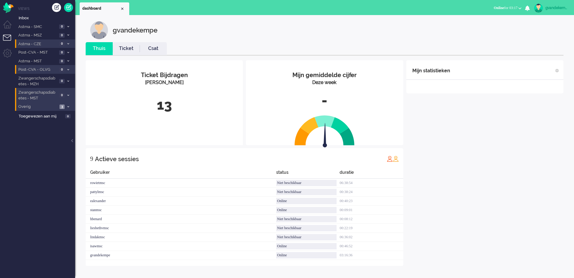
click at [508, 168] on div "Mijn statistieken + Statistieken toevoegen Bel tijd (gemiddelde dag) Wrapup tij…" at bounding box center [484, 162] width 157 height 205
click at [487, 151] on div "Mijn statistieken + Statistieken toevoegen Bel tijd (gemiddelde dag) Wrapup tij…" at bounding box center [484, 158] width 157 height 196
drag, startPoint x: 486, startPoint y: 148, endPoint x: 485, endPoint y: 142, distance: 5.5
click at [485, 144] on div "Mijn statistieken + Statistieken toevoegen Bel tijd (gemiddelde dag) Wrapup tij…" at bounding box center [484, 158] width 157 height 196
click at [493, 167] on div "Mijn statistieken + Statistieken toevoegen Bel tijd (gemiddelde dag) Wrapup tij…" at bounding box center [484, 158] width 157 height 196
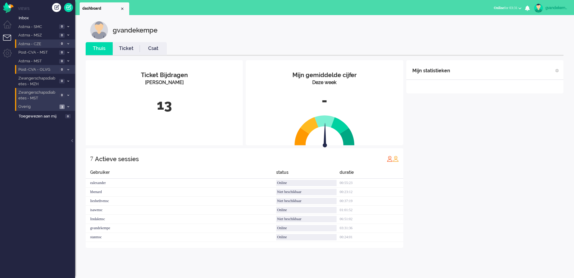
click at [470, 118] on div "Mijn statistieken + Statistieken toevoegen Bel tijd (gemiddelde dag) Wrapup tij…" at bounding box center [484, 153] width 157 height 187
click at [453, 173] on div "Mijn statistieken + Statistieken toevoegen Bel tijd (gemiddelde dag) Wrapup tij…" at bounding box center [484, 153] width 157 height 187
click at [487, 179] on div "Mijn statistieken + Statistieken toevoegen Bel tijd (gemiddelde dag) Wrapup tij…" at bounding box center [484, 149] width 157 height 178
click at [489, 177] on div "Mijn statistieken + Statistieken toevoegen Bel tijd (gemiddelde dag) Wrapup tij…" at bounding box center [484, 149] width 157 height 178
click at [498, 176] on div "Mijn statistieken + Statistieken toevoegen Bel tijd (gemiddelde dag) Wrapup tij…" at bounding box center [484, 149] width 157 height 178
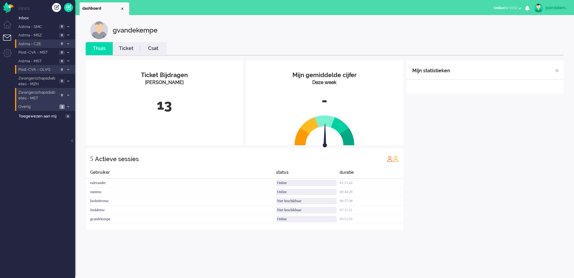
click at [471, 196] on div "Mijn statistieken + Statistieken toevoegen Bel tijd (gemiddelde dag) Wrapup tij…" at bounding box center [484, 144] width 157 height 169
click at [551, 7] on div "gvandekempe" at bounding box center [557, 8] width 23 height 6
click at [526, 47] on link "Uitloggen" at bounding box center [548, 48] width 45 height 6
